Goal: Task Accomplishment & Management: Use online tool/utility

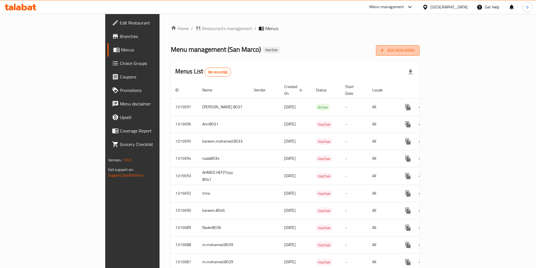
click at [415, 53] on span "Add New Menu" at bounding box center [397, 50] width 35 height 7
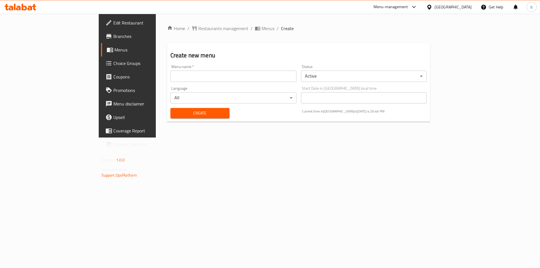
click at [188, 80] on input "text" at bounding box center [233, 76] width 126 height 11
type input "bassma 8032"
click at [175, 113] on span "Create" at bounding box center [200, 113] width 50 height 7
click at [114, 48] on span "Menus" at bounding box center [149, 49] width 70 height 7
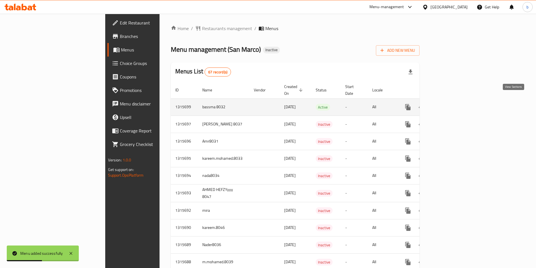
click at [452, 104] on icon "enhanced table" at bounding box center [448, 107] width 7 height 7
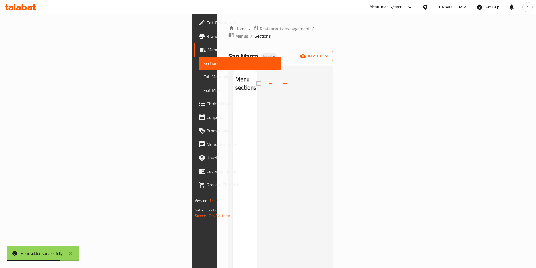
click at [329, 53] on icon "button" at bounding box center [327, 56] width 6 height 6
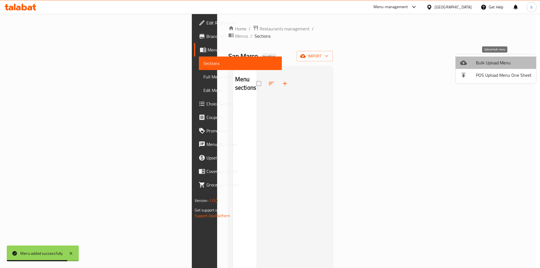
click at [498, 61] on span "Bulk Upload Menu" at bounding box center [504, 62] width 56 height 7
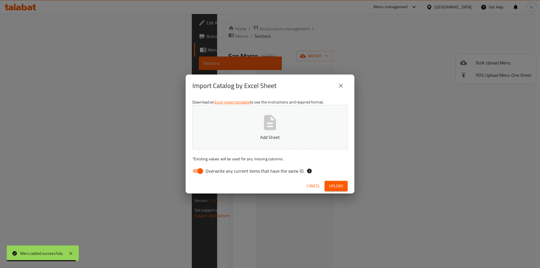
click at [199, 168] on input "Overwrite any current items that have the same ID." at bounding box center [200, 171] width 32 height 11
checkbox input "false"
click at [254, 134] on p "Add Sheet" at bounding box center [270, 137] width 138 height 7
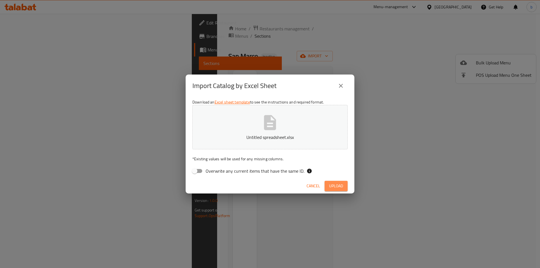
click at [335, 190] on button "Upload" at bounding box center [335, 186] width 23 height 10
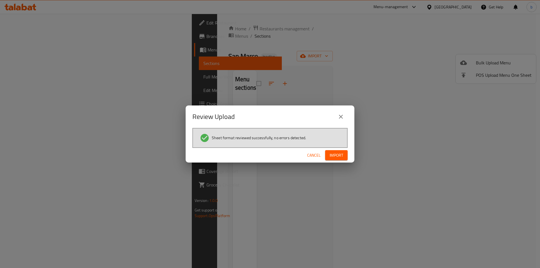
click at [332, 155] on span "Import" at bounding box center [336, 155] width 13 height 7
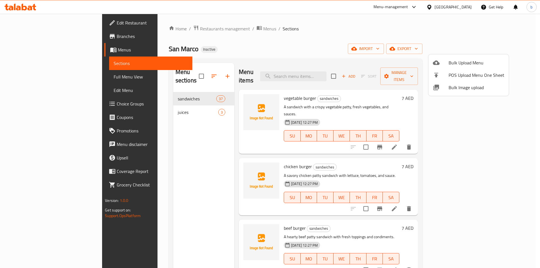
click at [33, 73] on div at bounding box center [270, 134] width 540 height 268
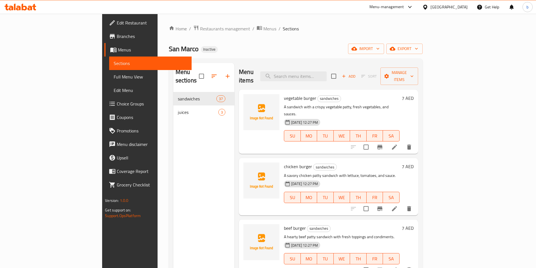
click at [114, 77] on span "Full Menu View" at bounding box center [150, 76] width 73 height 7
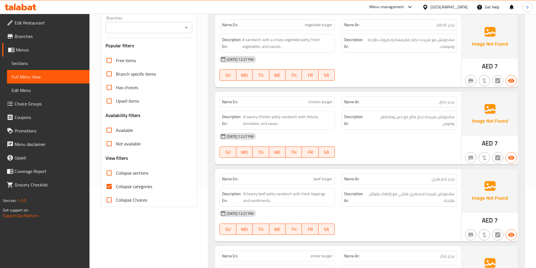
scroll to position [112, 0]
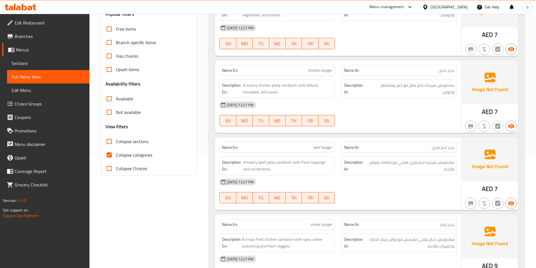
click at [109, 157] on input "Collapse categories" at bounding box center [108, 154] width 13 height 13
checkbox input "false"
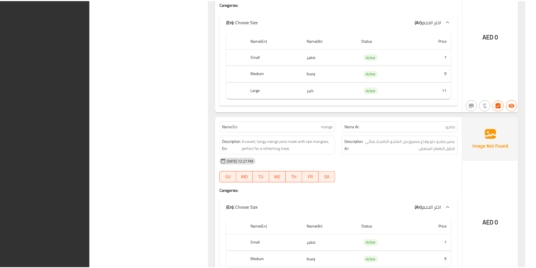
scroll to position [3859, 0]
